Goal: Task Accomplishment & Management: Manage account settings

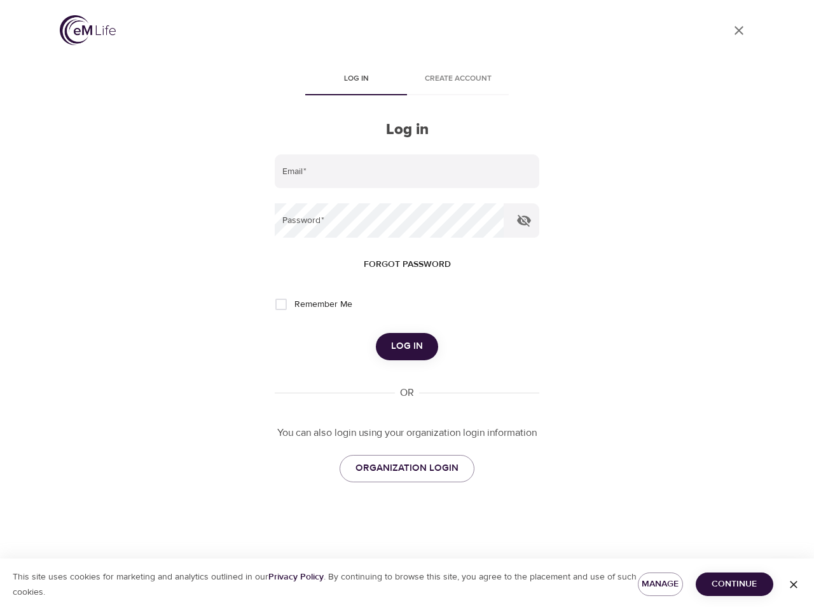
click at [356, 80] on span "Log in" at bounding box center [356, 78] width 86 height 13
click at [458, 80] on span "Create account" at bounding box center [458, 78] width 86 height 13
click at [407, 172] on input "email" at bounding box center [407, 171] width 264 height 34
click at [524, 221] on icon "button" at bounding box center [524, 221] width 14 height 12
click at [407, 264] on span "Forgot password" at bounding box center [407, 265] width 87 height 16
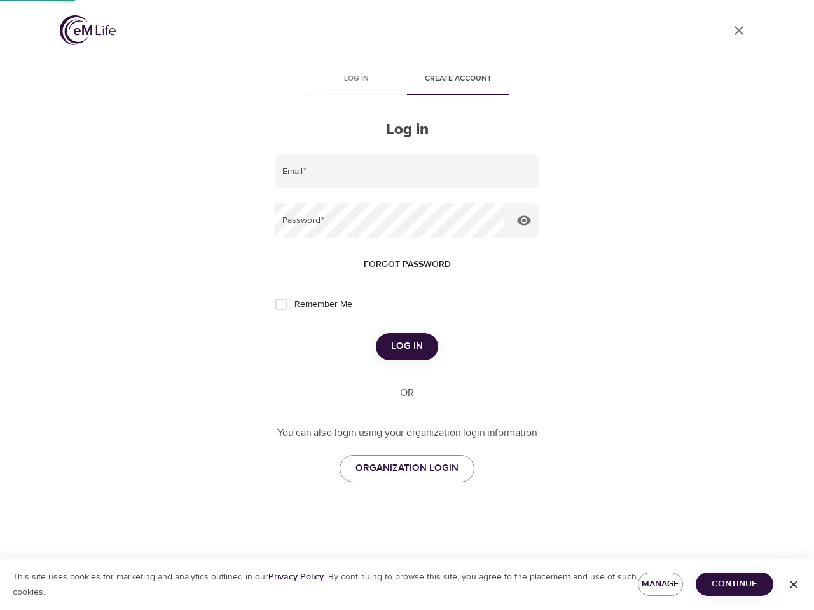
click at [407, 346] on span "Log in" at bounding box center [407, 346] width 32 height 17
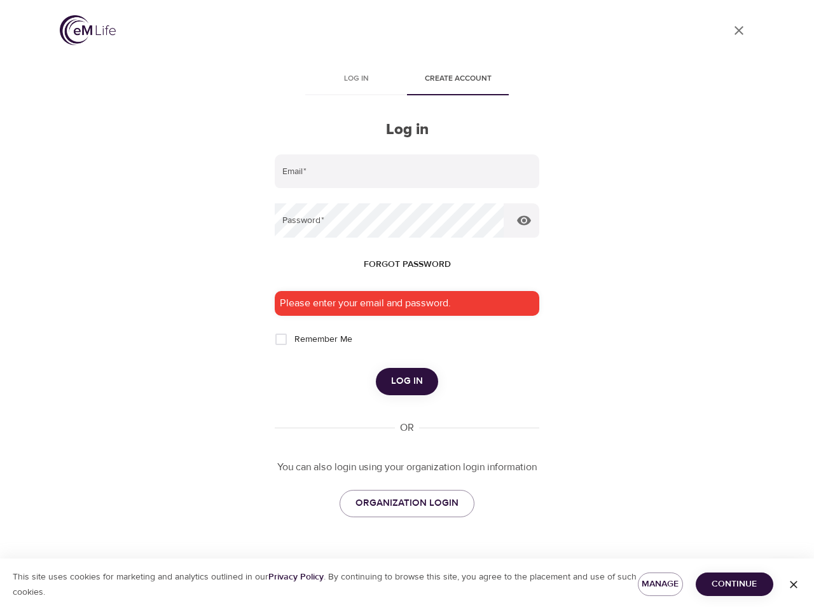
click at [660, 584] on span "Manage" at bounding box center [660, 585] width 25 height 16
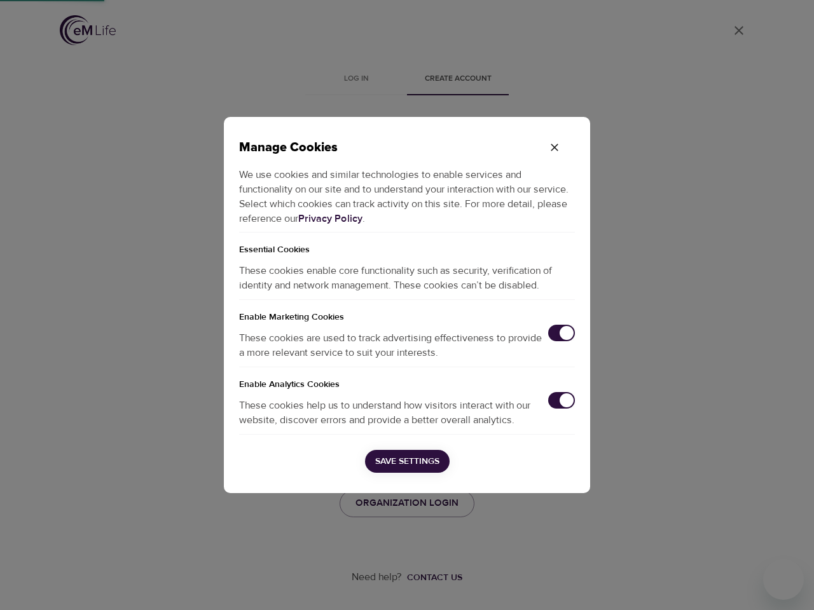
click at [734, 584] on div "Manage Cookies We use cookies and similar technologies to enable services and f…" at bounding box center [407, 305] width 814 height 610
click at [793, 585] on div "Manage Cookies We use cookies and similar technologies to enable services and f…" at bounding box center [407, 305] width 814 height 610
